Goal: Task Accomplishment & Management: Manage account settings

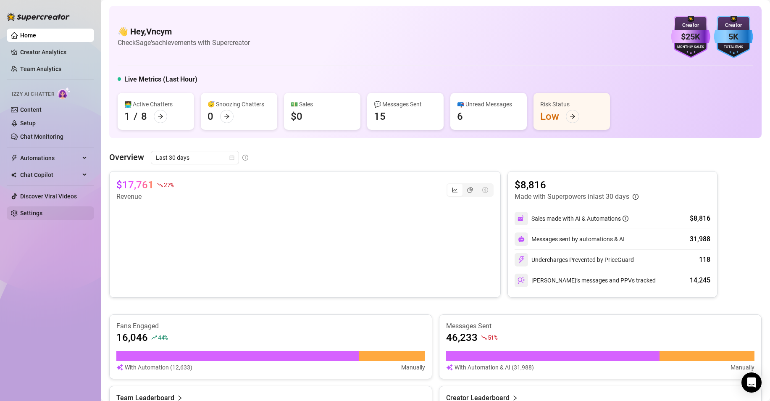
click at [25, 210] on link "Settings" at bounding box center [31, 213] width 22 height 7
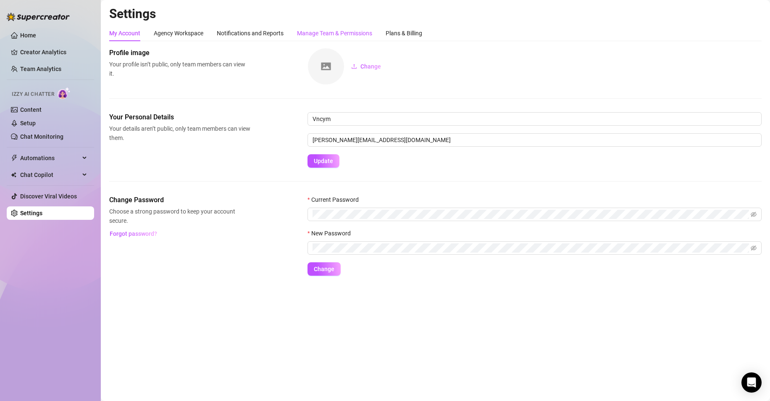
click at [302, 34] on div "Manage Team & Permissions" at bounding box center [334, 33] width 75 height 9
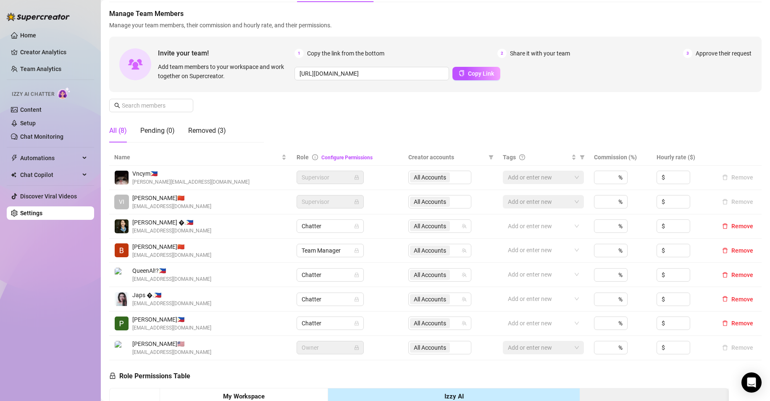
scroll to position [42, 0]
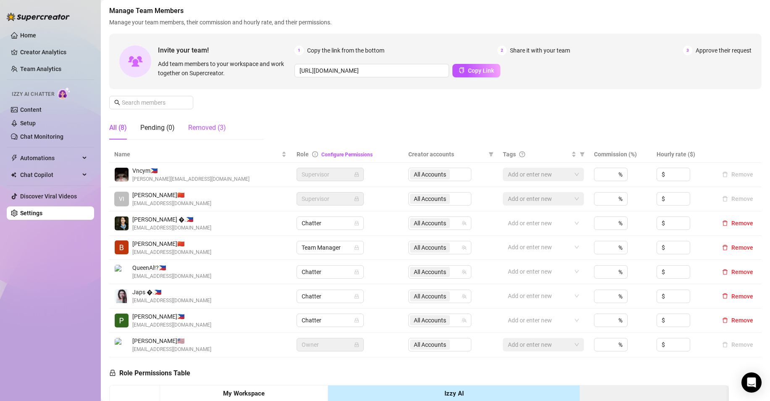
click at [215, 127] on div "Removed (3)" at bounding box center [207, 128] width 38 height 10
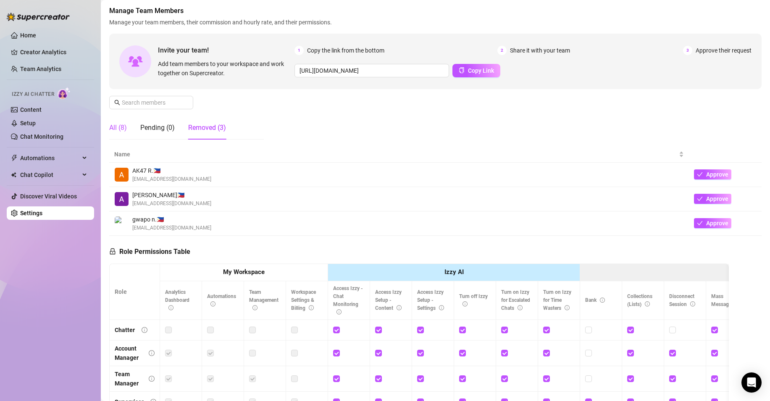
click at [119, 126] on div "All (8)" at bounding box center [118, 128] width 18 height 10
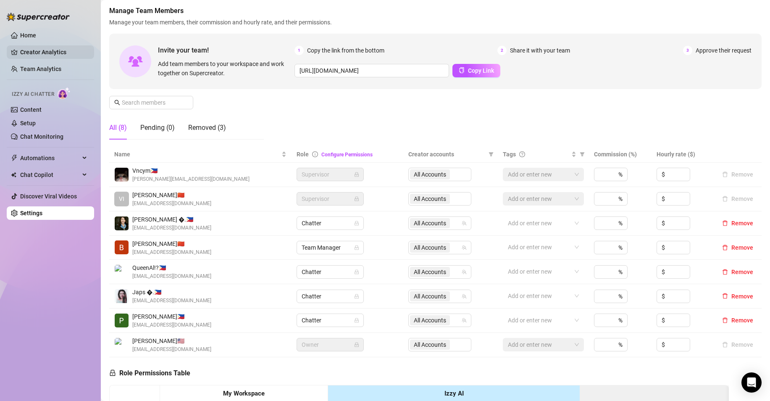
click at [58, 52] on link "Creator Analytics" at bounding box center [53, 51] width 67 height 13
